Goal: Information Seeking & Learning: Learn about a topic

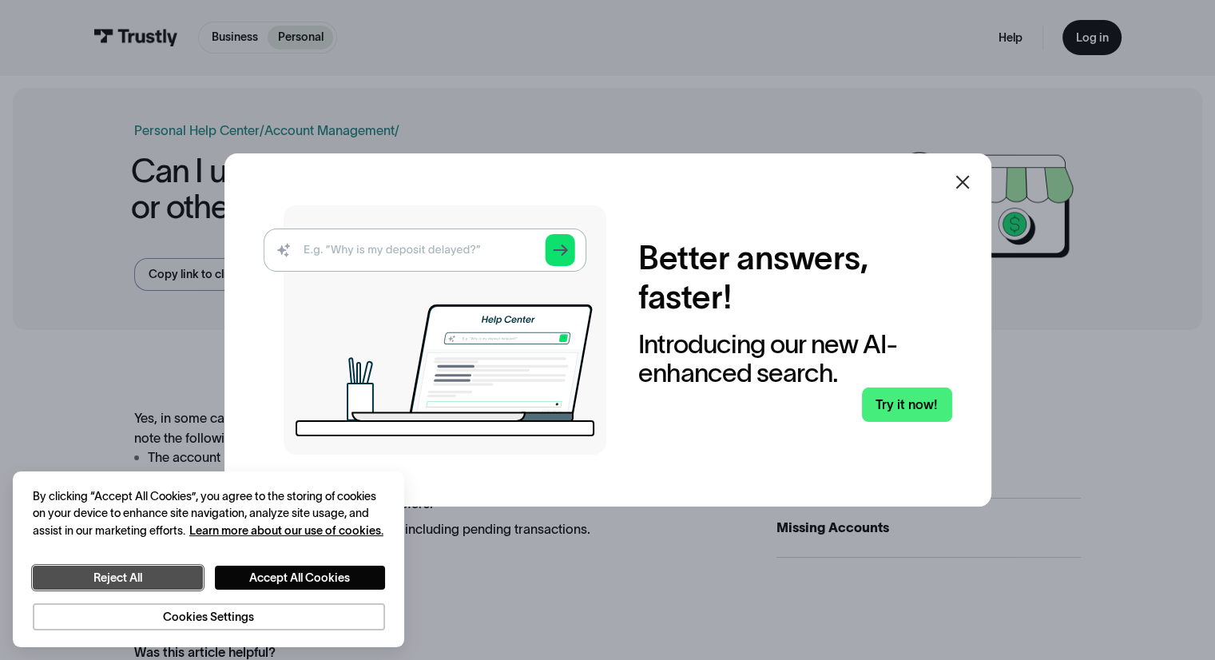
click at [170, 576] on button "Reject All" at bounding box center [118, 577] width 170 height 25
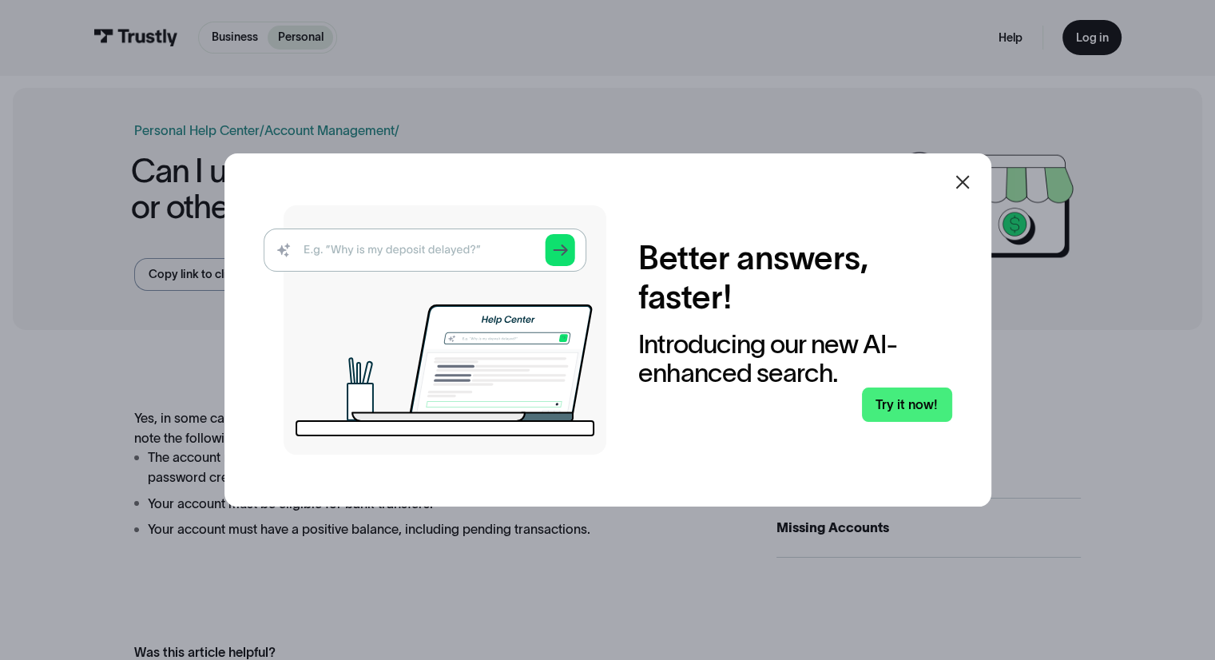
click at [965, 180] on icon at bounding box center [962, 182] width 14 height 14
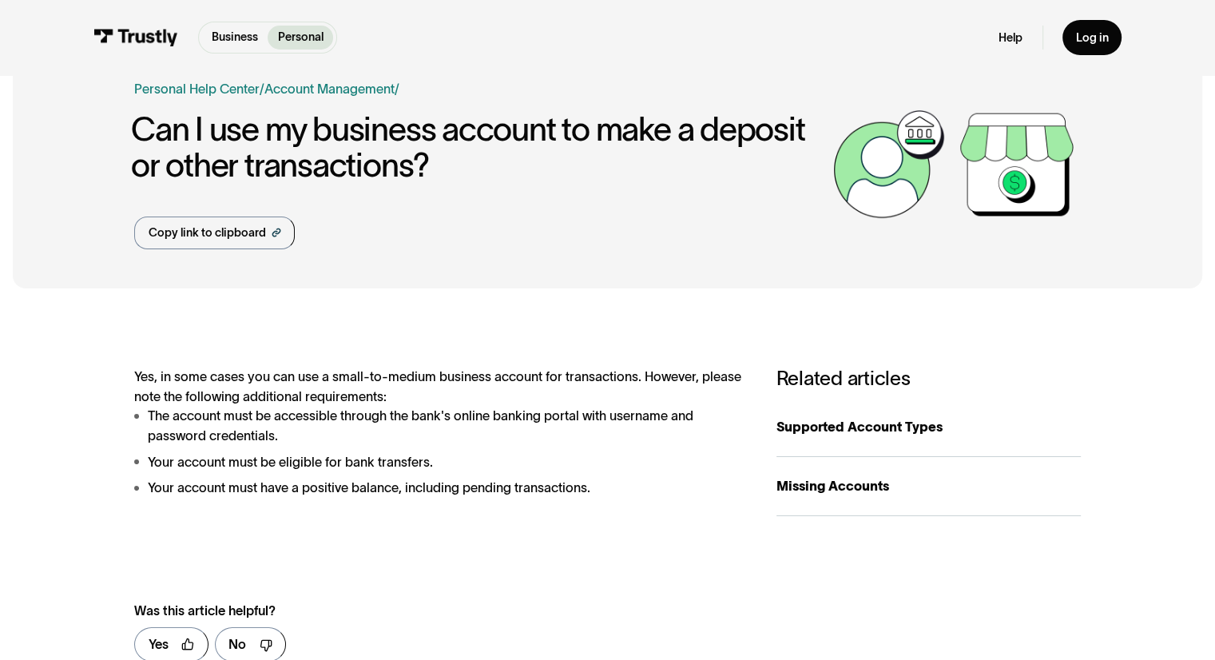
scroll to position [42, 0]
click at [858, 439] on link "Supported Account Types" at bounding box center [928, 427] width 304 height 60
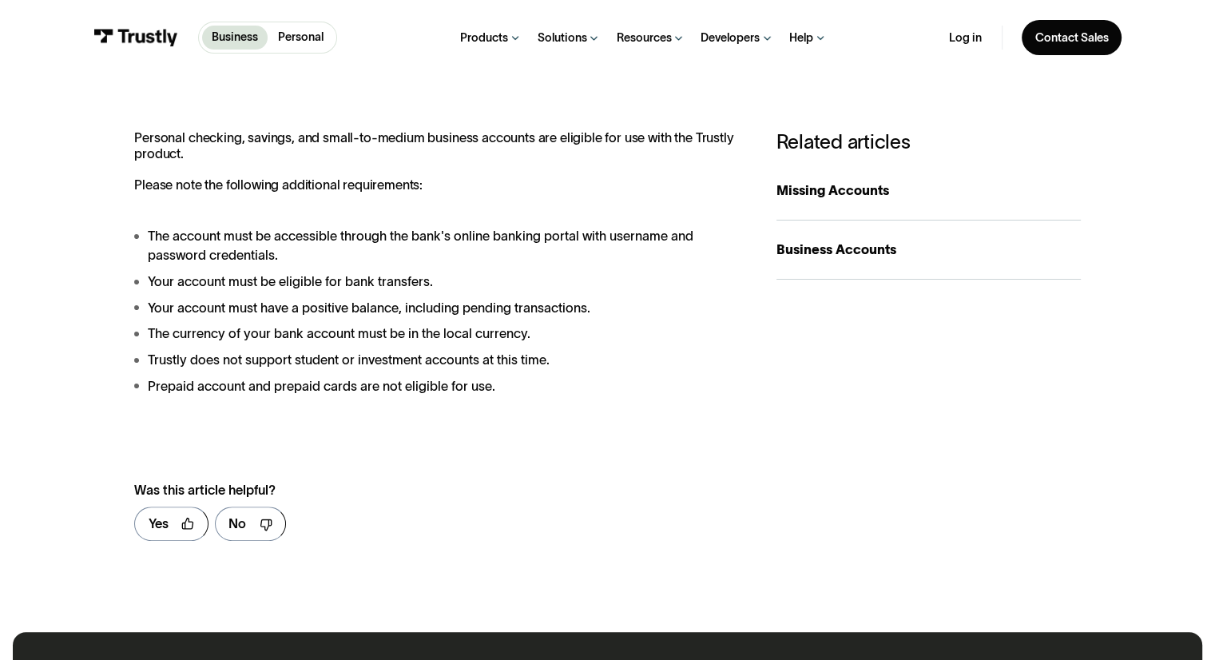
scroll to position [276, 0]
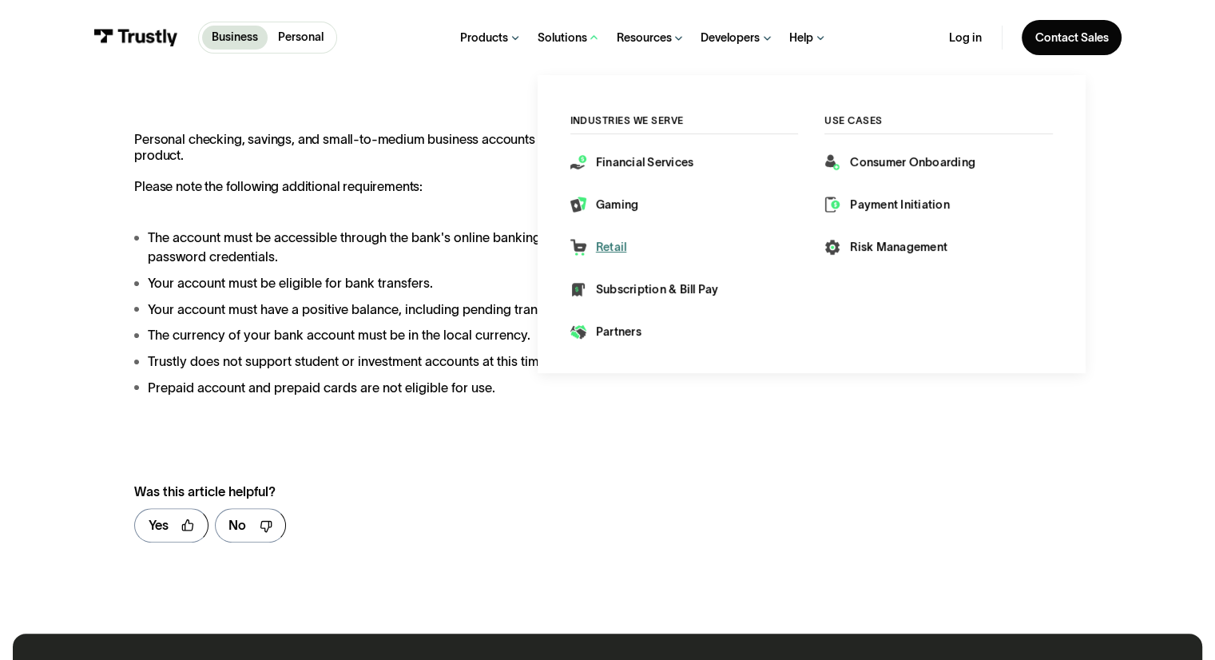
click at [604, 252] on div "Retail" at bounding box center [611, 247] width 31 height 16
